Goal: Task Accomplishment & Management: Use online tool/utility

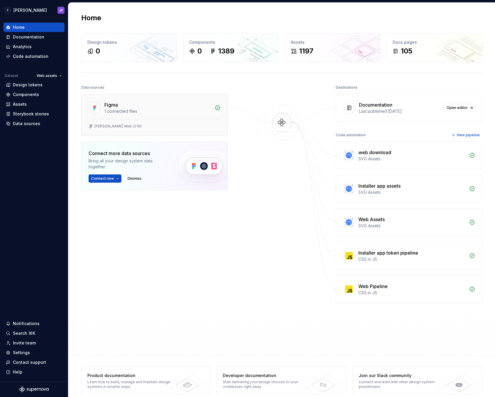
drag, startPoint x: 36, startPoint y: 104, endPoint x: 166, endPoint y: 102, distance: 130.9
click at [36, 104] on div "Assets" at bounding box center [34, 104] width 56 height 6
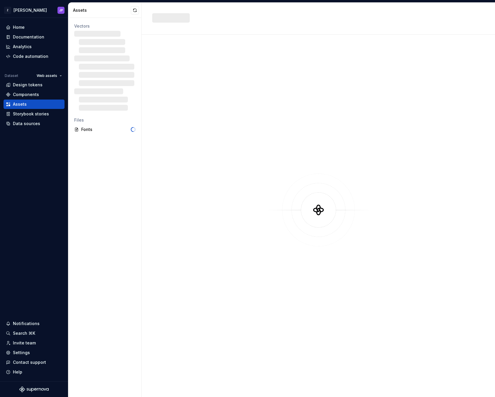
click at [273, 22] on div at bounding box center [314, 18] width 325 height 11
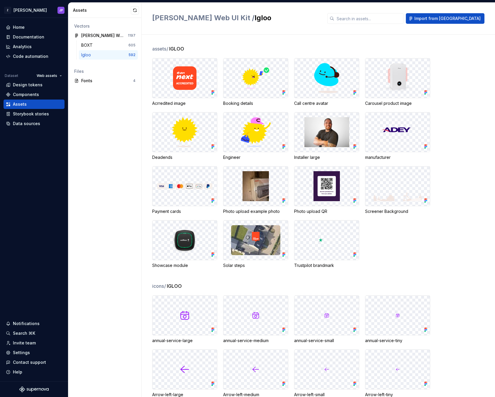
click at [373, 11] on div "[PERSON_NAME] Web UI Kit / Igloo Import from [GEOGRAPHIC_DATA]" at bounding box center [319, 19] width 354 height 32
click at [374, 14] on input "text" at bounding box center [369, 18] width 69 height 11
click at [334, 25] on div "[PERSON_NAME] Web UI Kit / Igloo Import from [GEOGRAPHIC_DATA]" at bounding box center [319, 19] width 354 height 32
click at [401, 19] on input "text" at bounding box center [369, 18] width 69 height 11
click at [37, 57] on div "Code automation" at bounding box center [31, 56] width 36 height 6
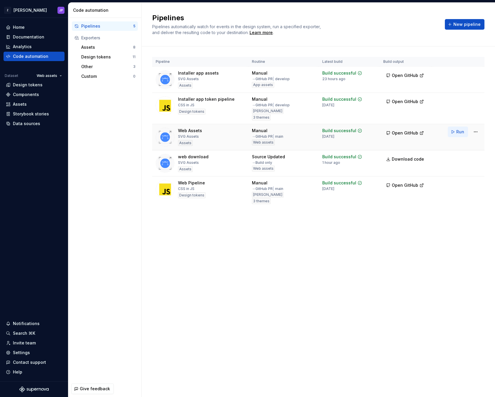
click at [458, 134] on span "Run" at bounding box center [461, 132] width 8 height 6
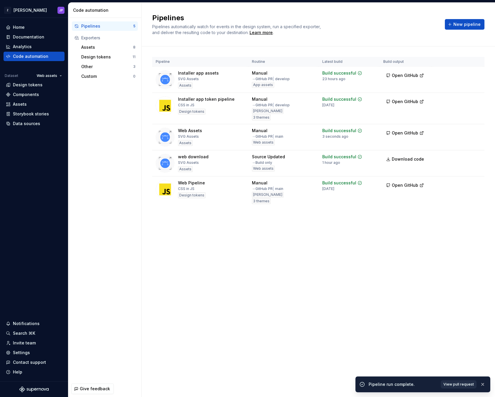
click at [467, 385] on span "View pull request" at bounding box center [459, 384] width 31 height 5
